Goal: Task Accomplishment & Management: Manage account settings

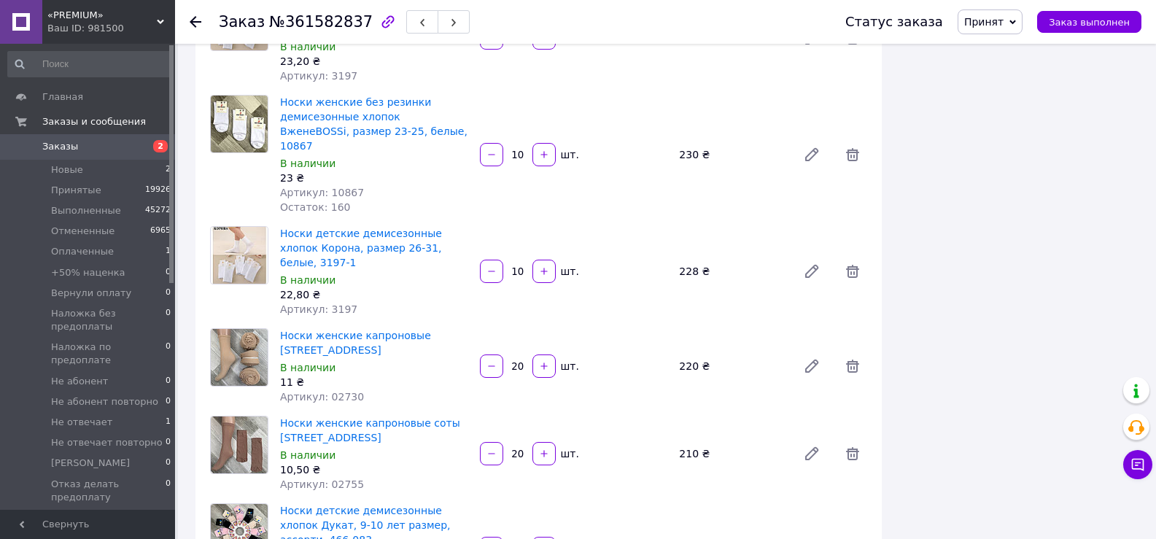
scroll to position [2042, 0]
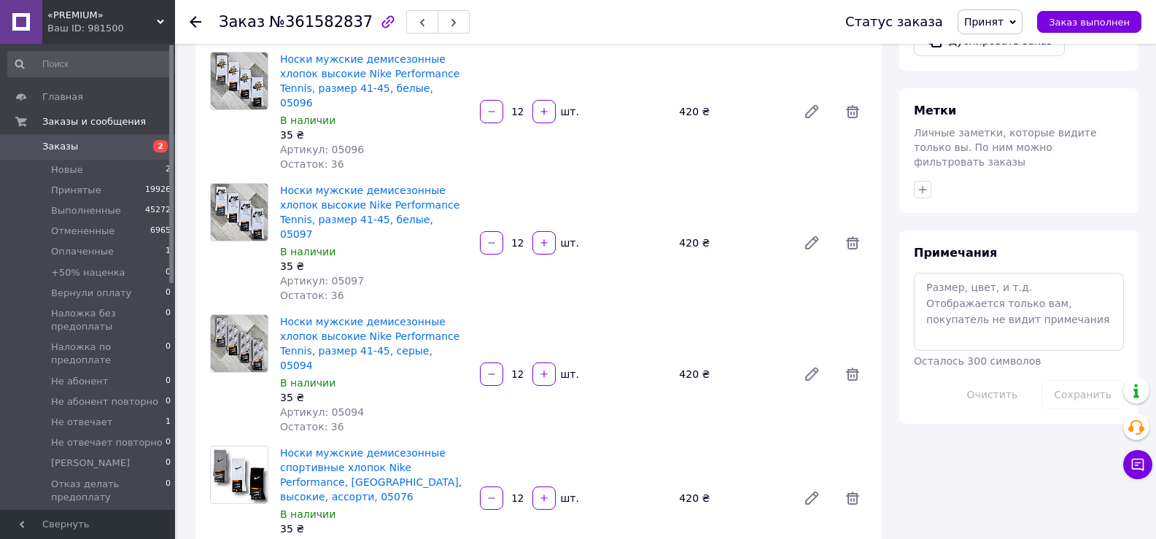
scroll to position [0, 0]
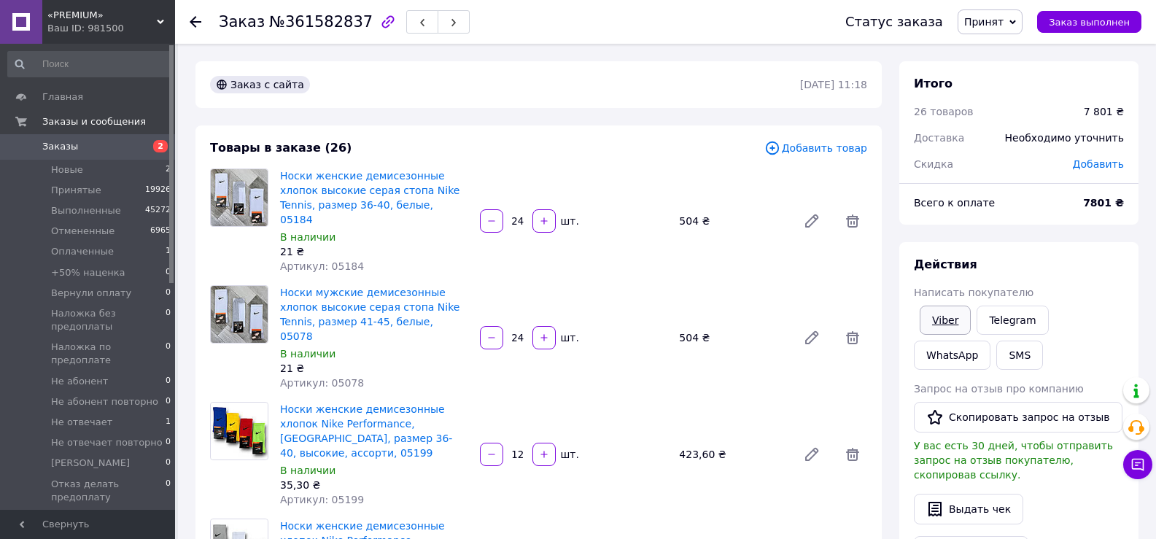
click at [953, 319] on link "Viber" at bounding box center [945, 320] width 51 height 29
click at [945, 319] on link "Viber" at bounding box center [945, 320] width 51 height 29
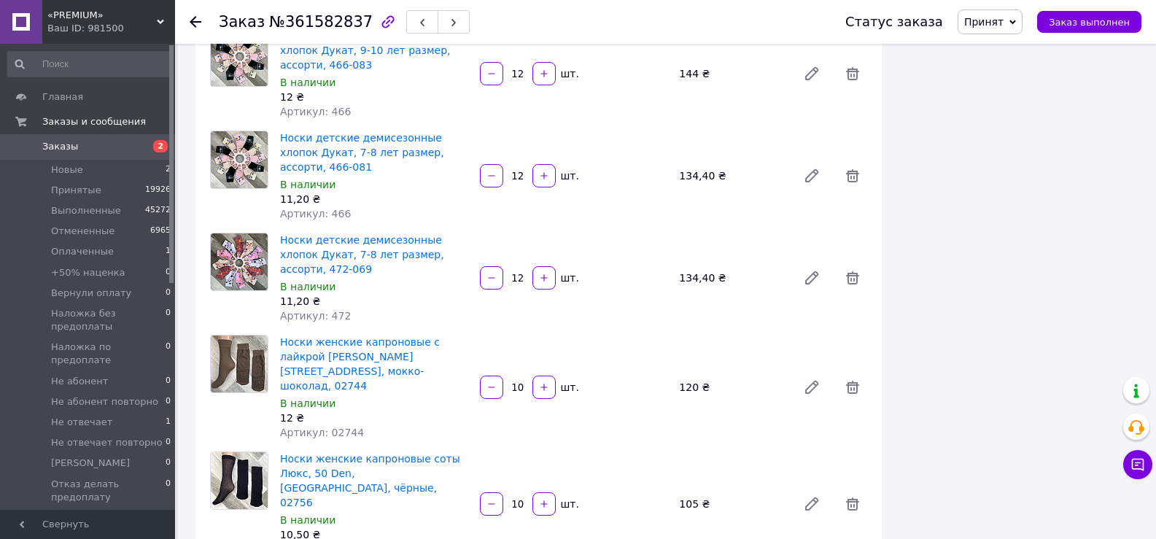
scroll to position [2626, 0]
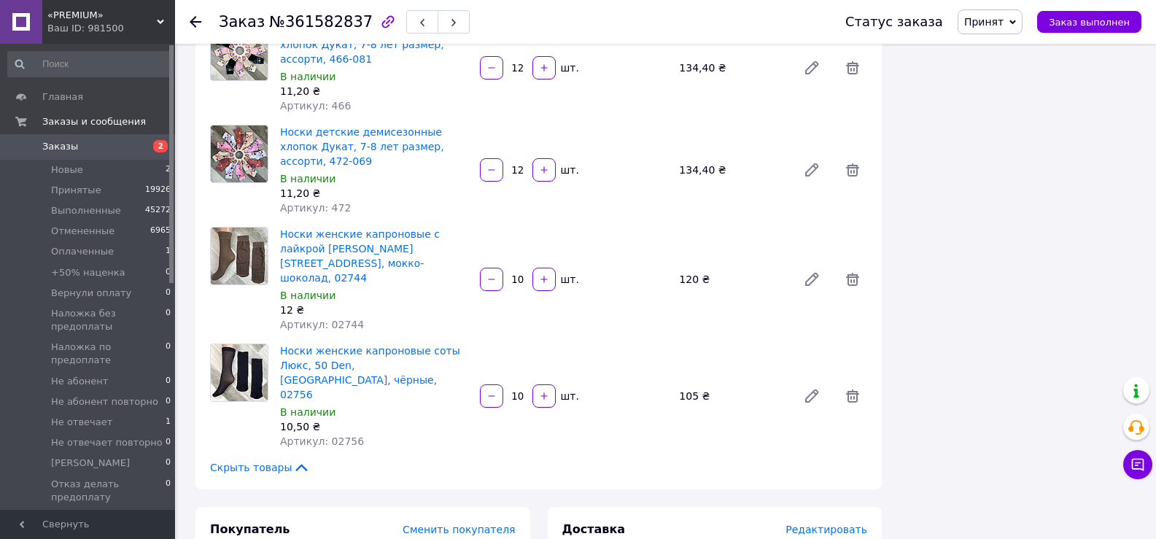
drag, startPoint x: 998, startPoint y: 25, endPoint x: 1024, endPoint y: 55, distance: 39.8
click at [999, 26] on span "Принят" at bounding box center [983, 22] width 39 height 12
click at [1020, 144] on li "Приват долг" at bounding box center [1031, 144] width 147 height 22
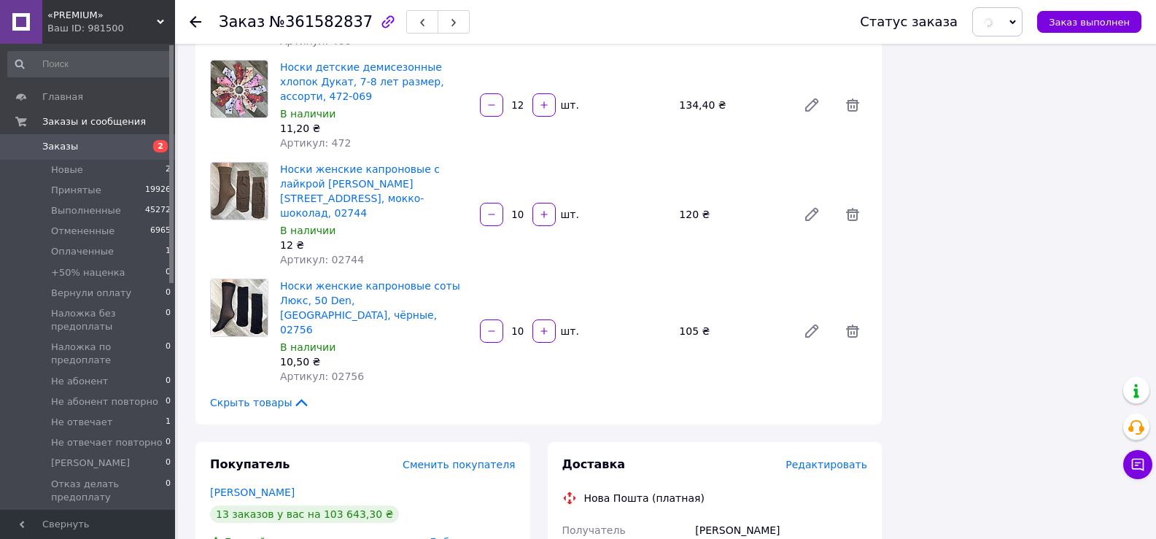
scroll to position [2772, 0]
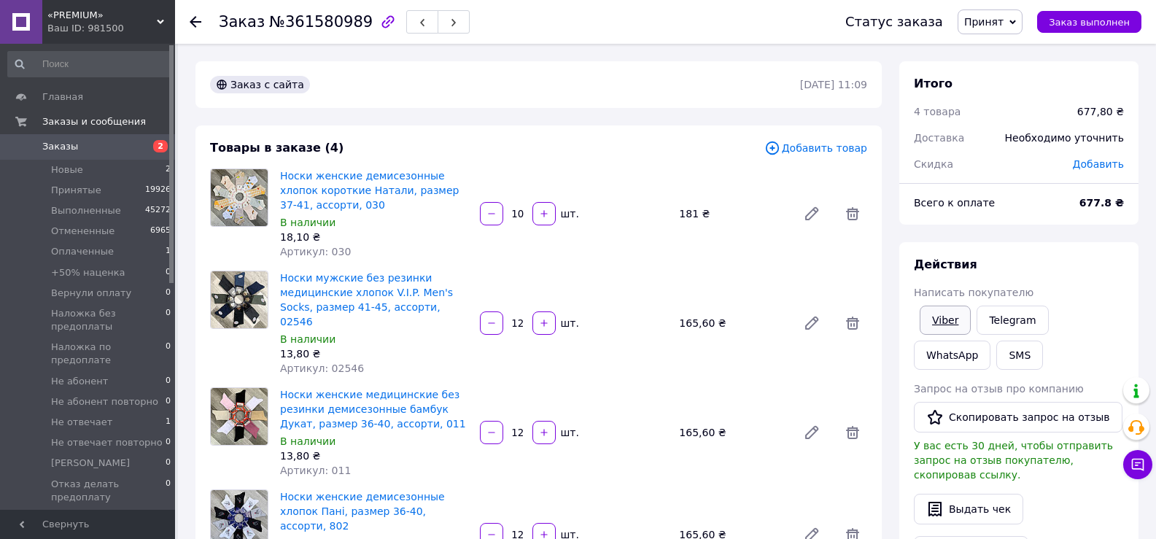
click at [950, 319] on link "Viber" at bounding box center [945, 320] width 51 height 29
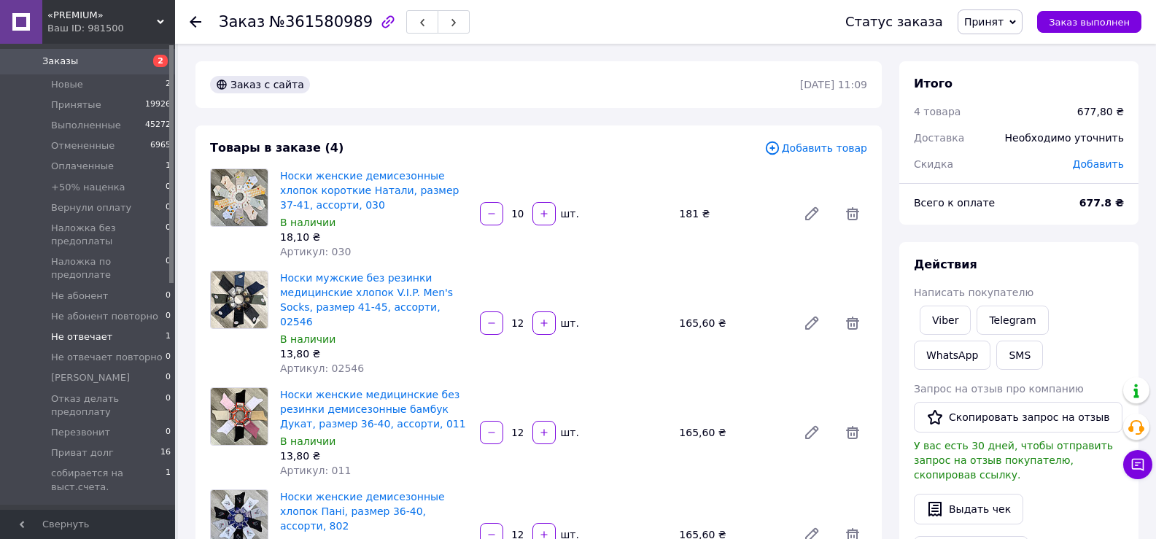
scroll to position [146, 0]
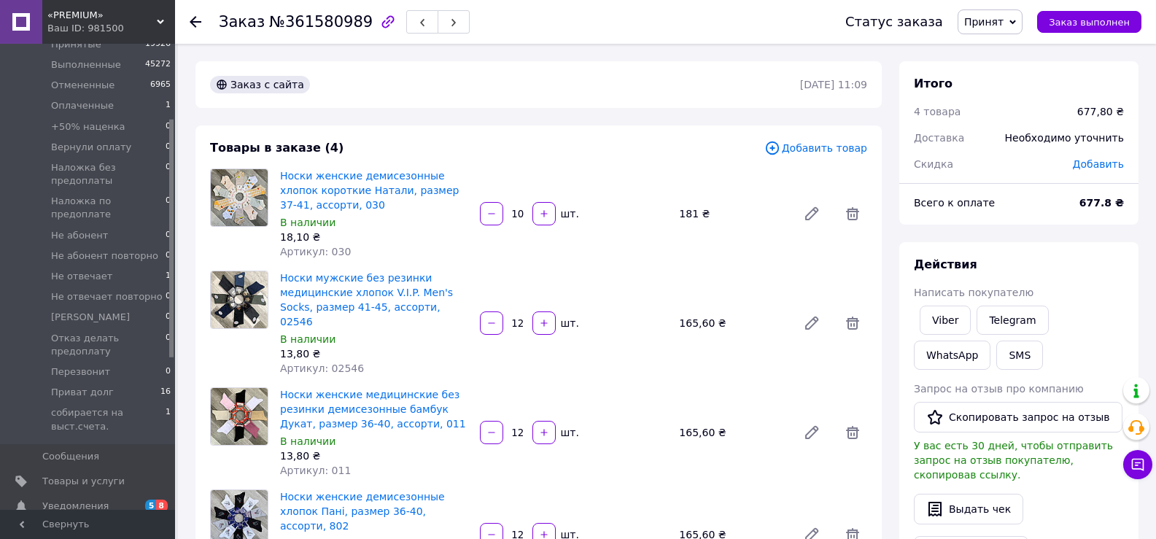
drag, startPoint x: 1001, startPoint y: 11, endPoint x: 1007, endPoint y: 20, distance: 11.1
click at [1001, 12] on span "Принят" at bounding box center [990, 21] width 65 height 25
click at [1038, 133] on li "Приват долг" at bounding box center [1031, 144] width 147 height 22
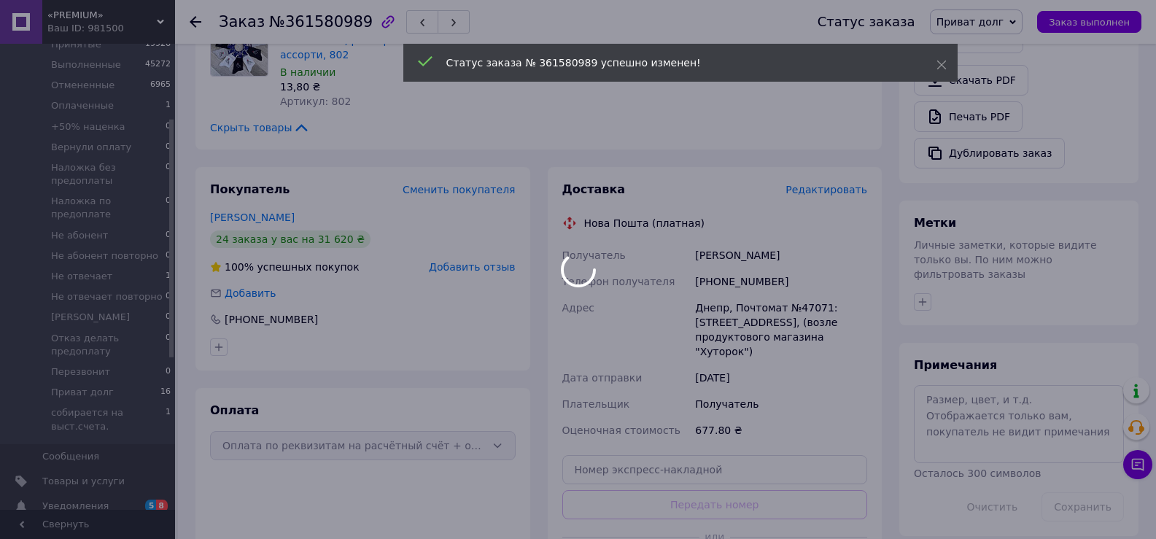
scroll to position [511, 0]
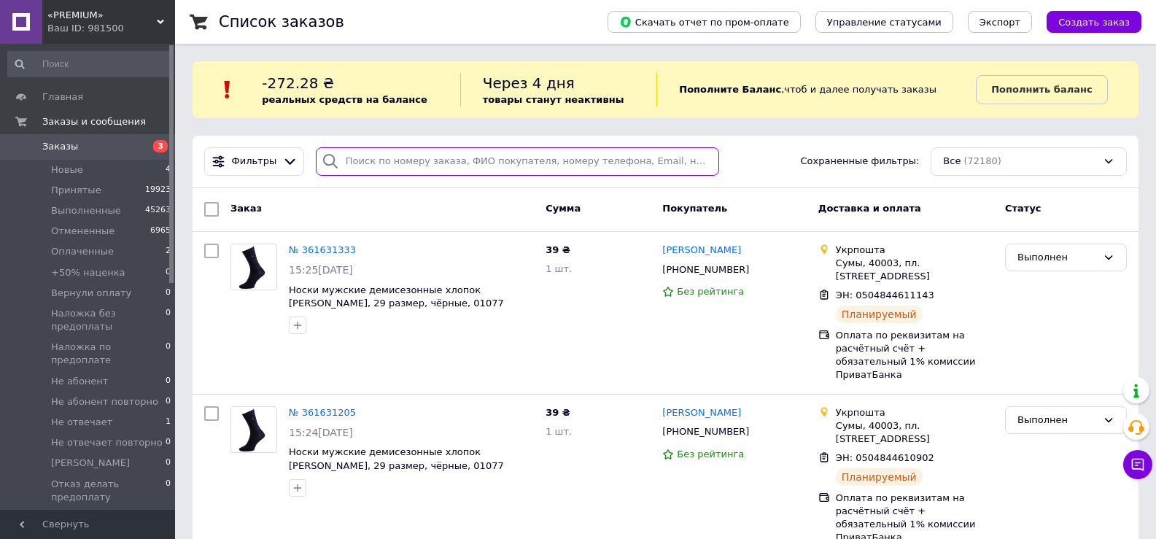
click at [482, 158] on input "search" at bounding box center [517, 161] width 403 height 28
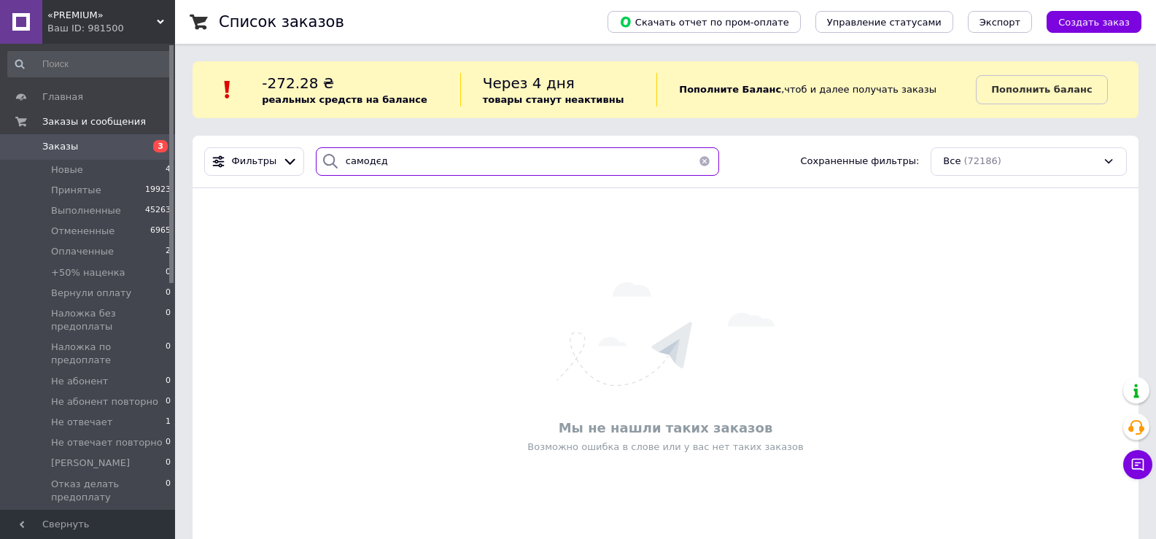
click at [369, 158] on input "самодєд" at bounding box center [517, 161] width 403 height 28
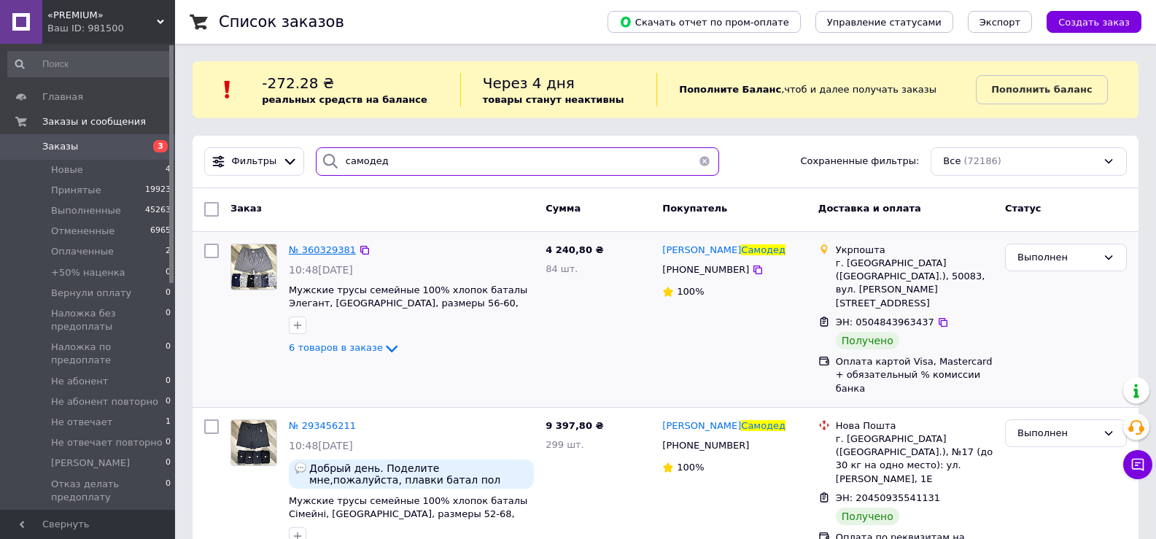
type input "самодед"
click at [323, 247] on span "№ 360329381" at bounding box center [322, 249] width 67 height 11
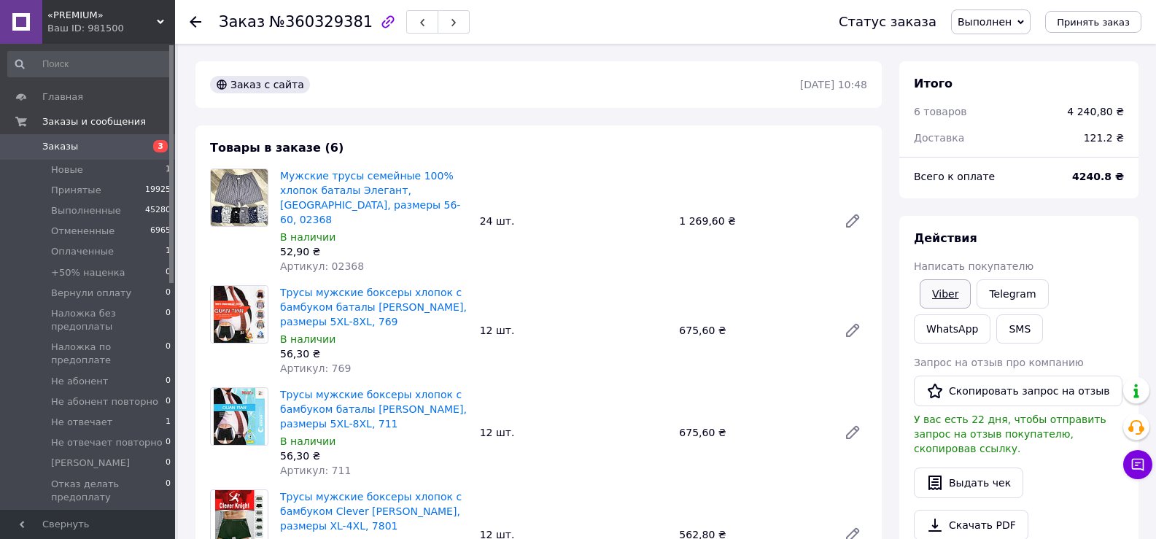
click at [955, 292] on link "Viber" at bounding box center [945, 293] width 51 height 29
click at [195, 16] on use at bounding box center [196, 22] width 12 height 12
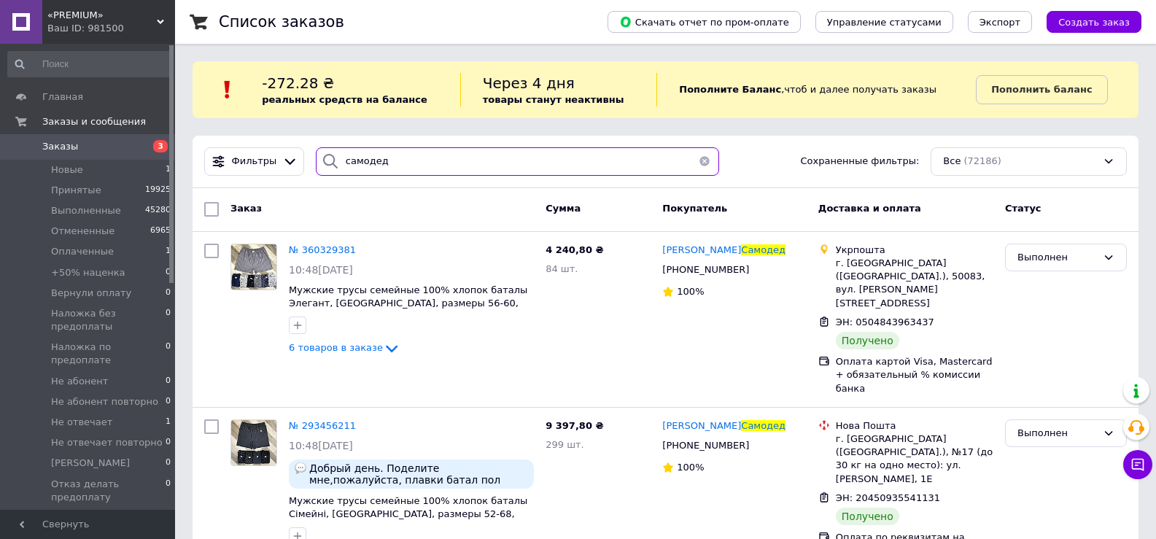
click at [392, 175] on input "самодед" at bounding box center [517, 161] width 403 height 28
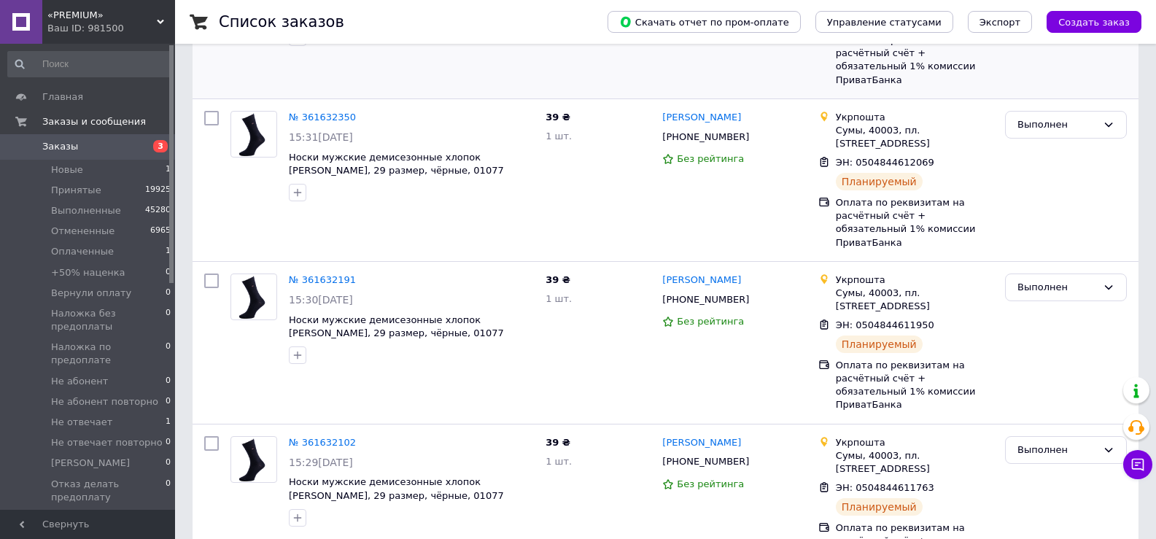
scroll to position [292, 0]
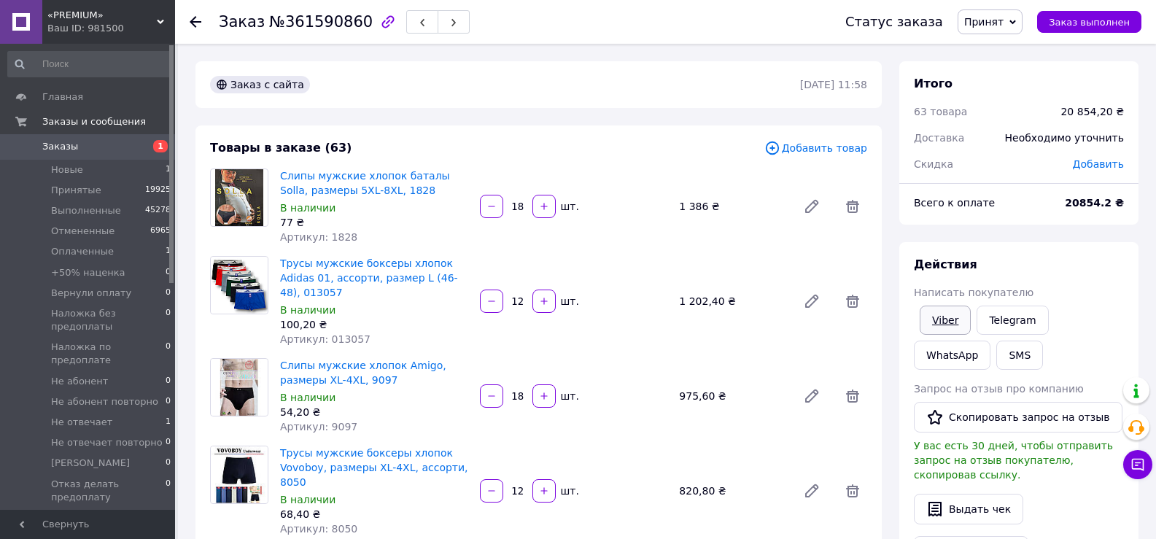
click at [958, 319] on link "Viber" at bounding box center [945, 320] width 51 height 29
click at [955, 328] on link "Viber" at bounding box center [945, 320] width 51 height 29
drag, startPoint x: 1002, startPoint y: 22, endPoint x: 1008, endPoint y: 42, distance: 21.2
click at [1001, 22] on span "Принят" at bounding box center [983, 22] width 39 height 12
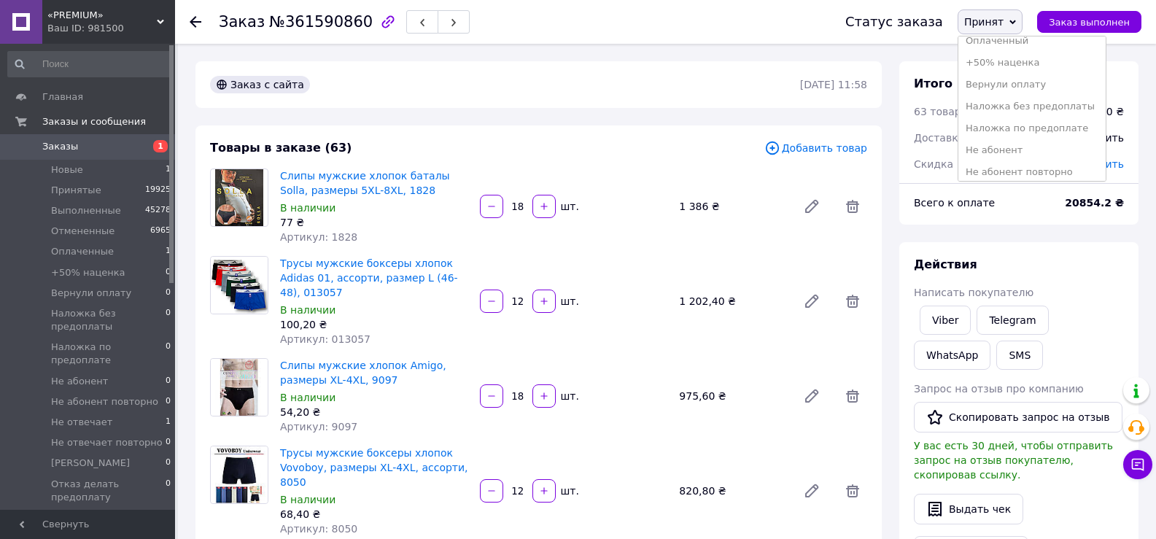
scroll to position [213, 0]
click at [1013, 147] on li "Приват долг" at bounding box center [1031, 144] width 147 height 22
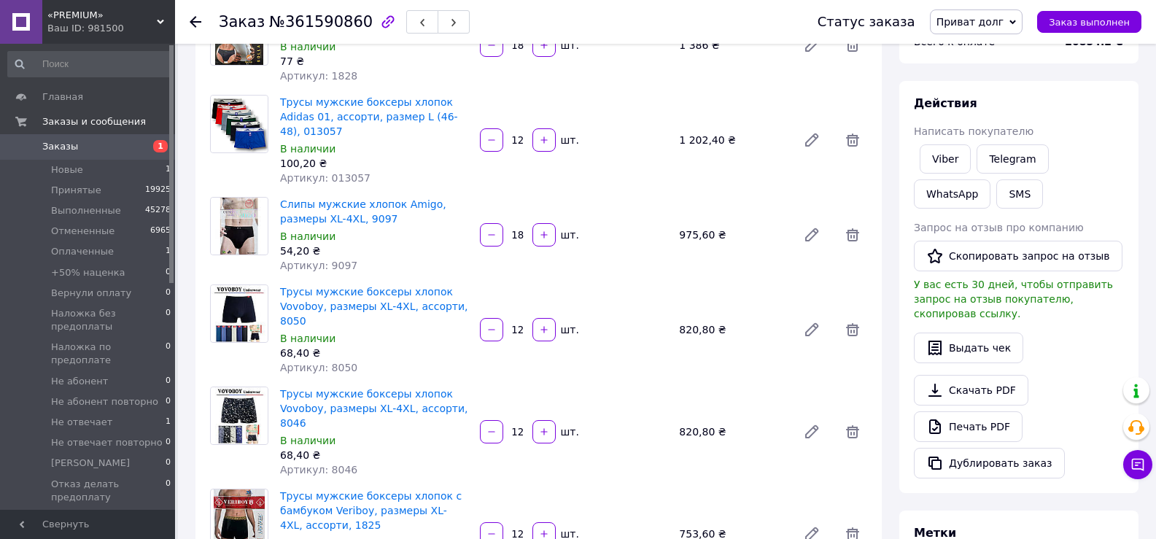
scroll to position [0, 0]
